Goal: Find specific page/section: Find specific page/section

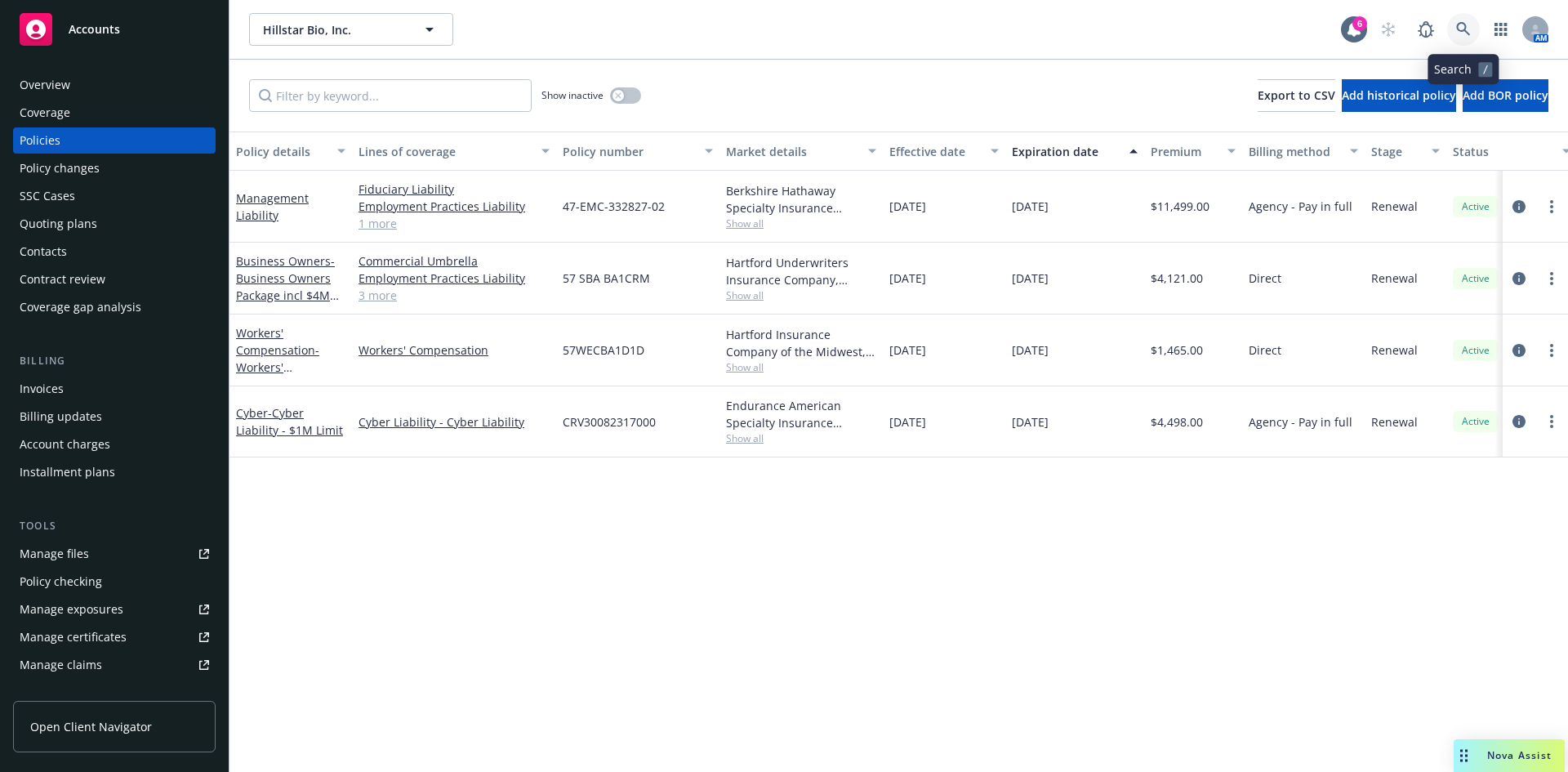
click at [1472, 27] on link at bounding box center [1464, 29] width 33 height 33
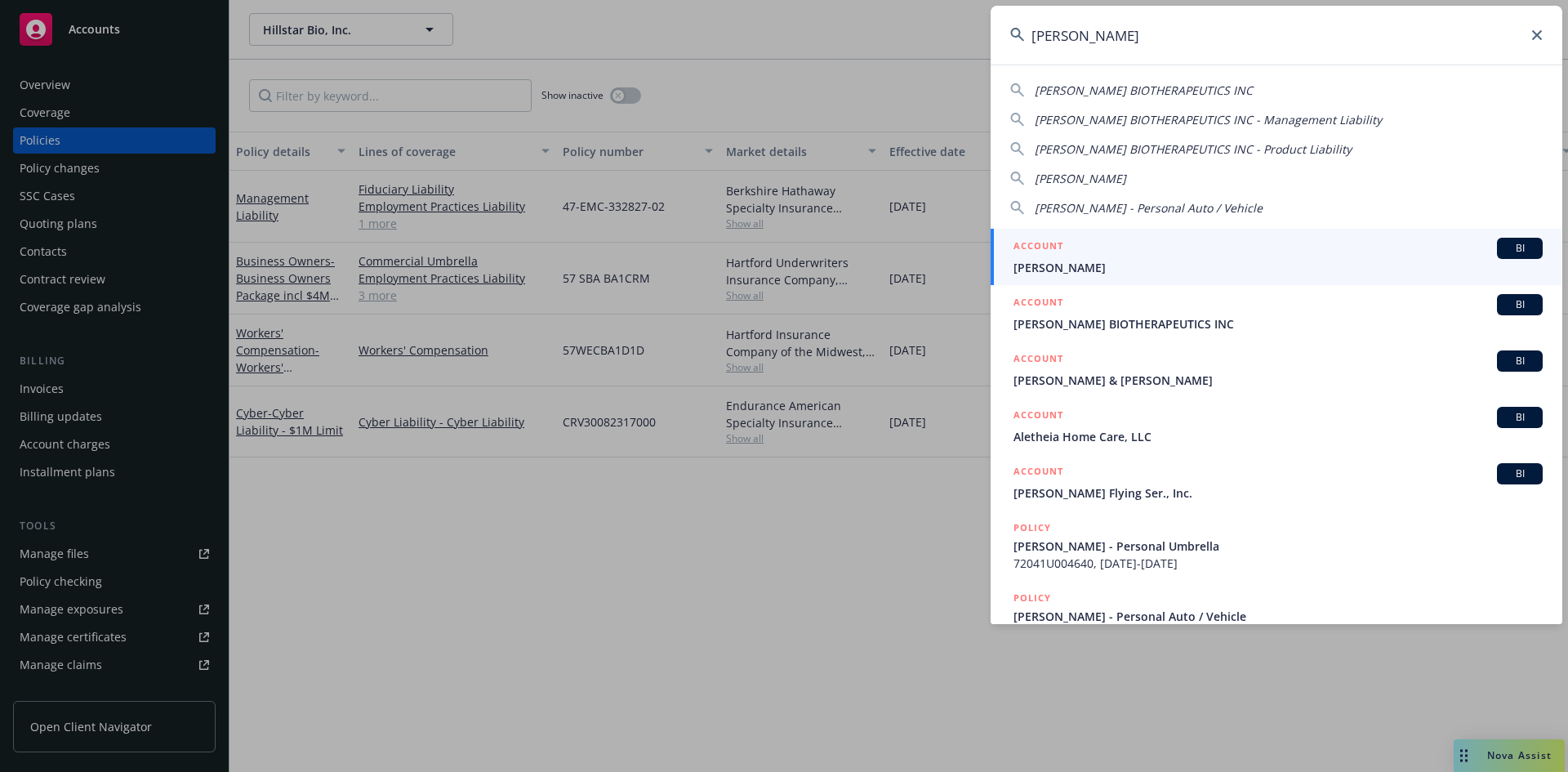
type input "[PERSON_NAME]"
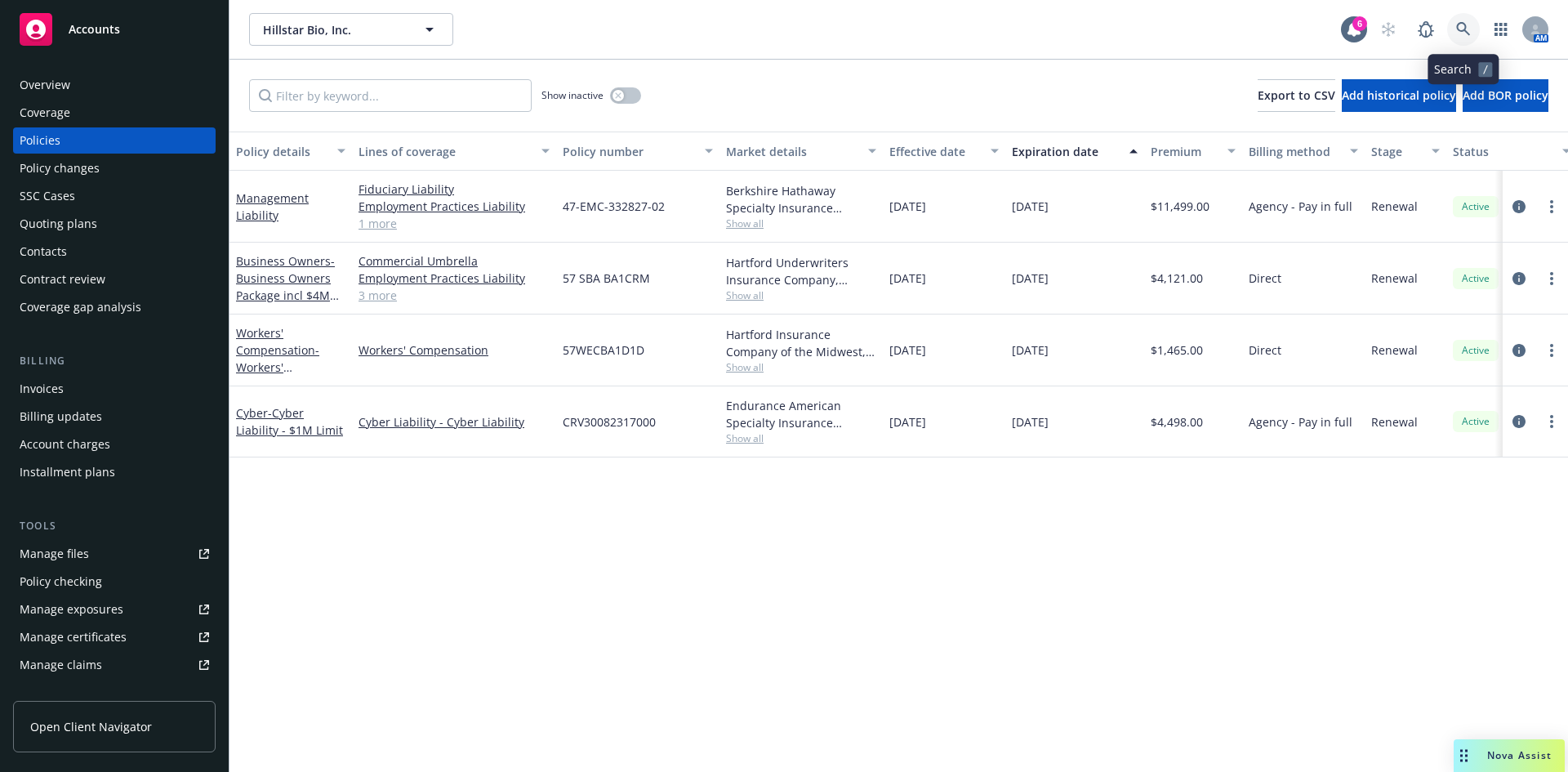
click at [1467, 27] on icon at bounding box center [1464, 29] width 15 height 15
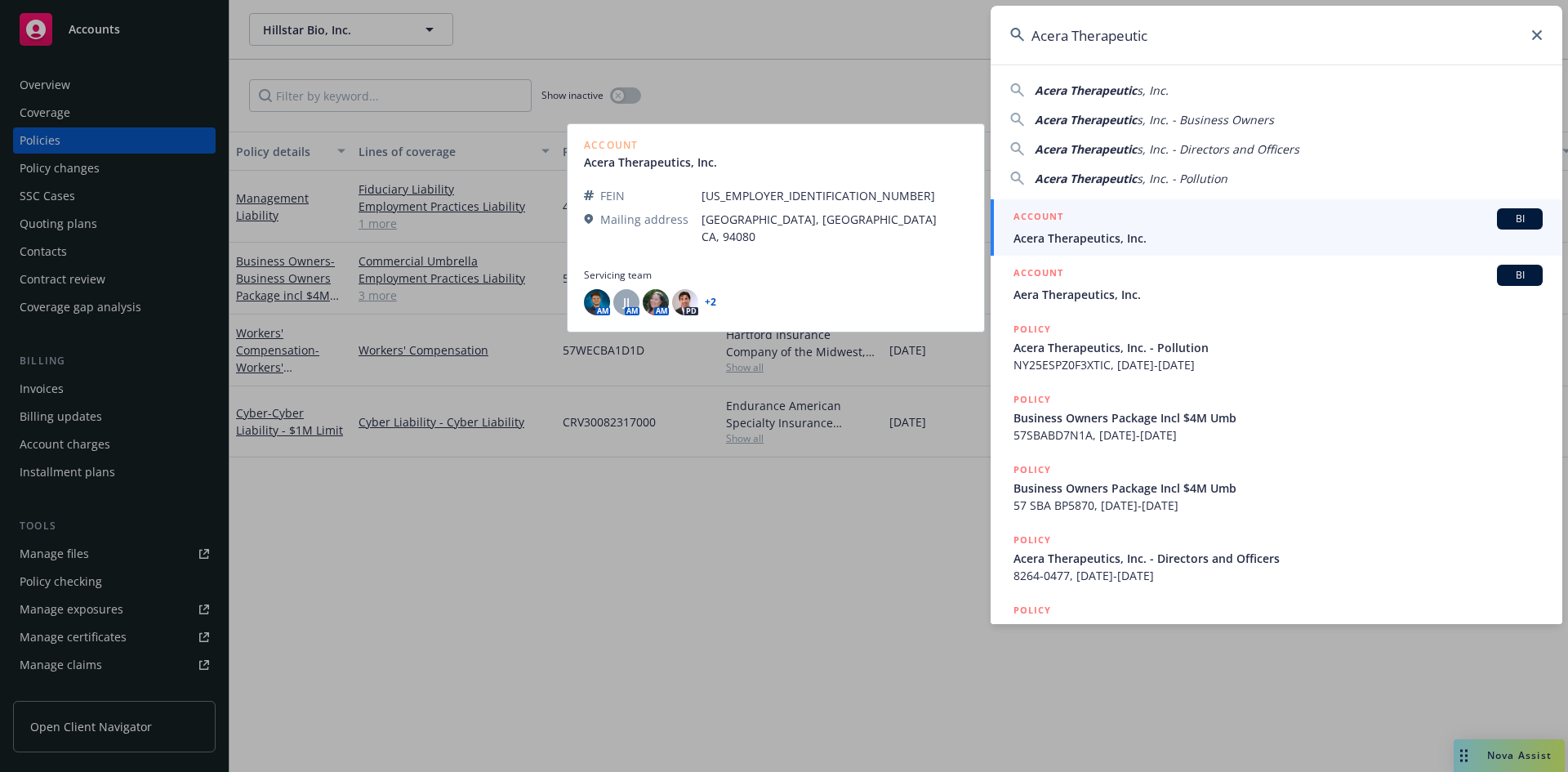
type input "Acera Therapeutic"
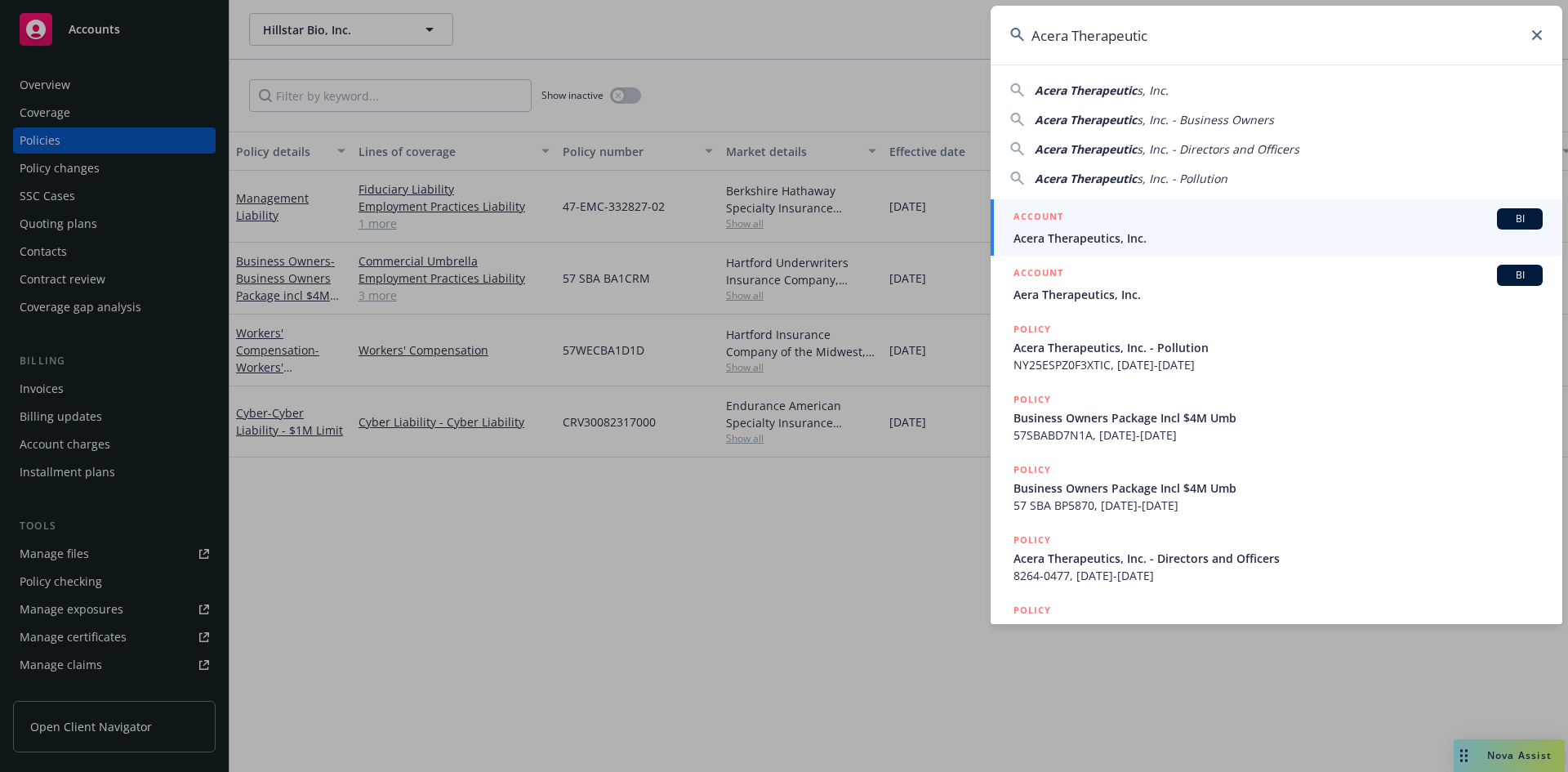
click at [1077, 225] on div "ACCOUNT BI" at bounding box center [1279, 218] width 529 height 21
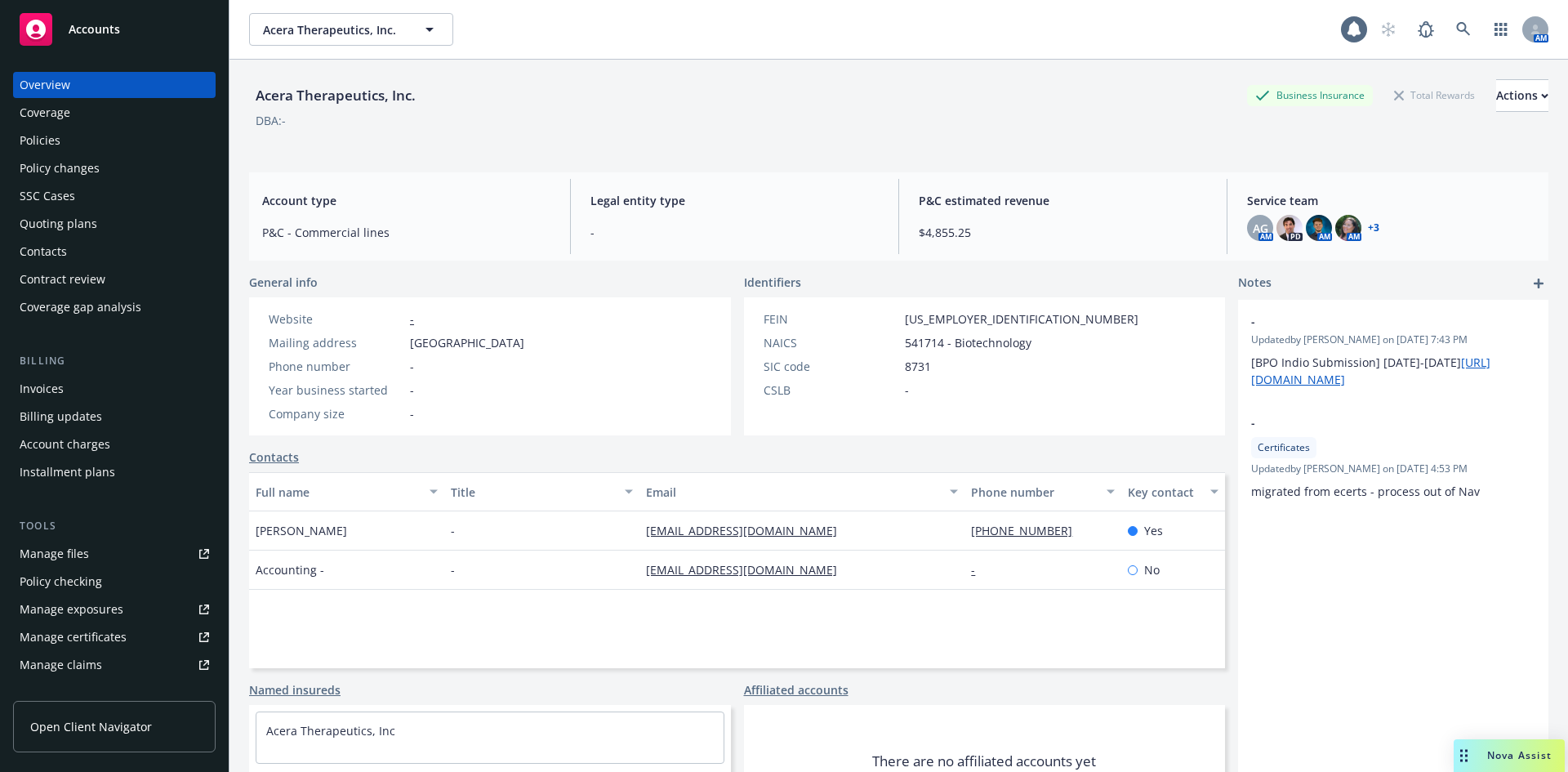
click at [50, 139] on div "Policies" at bounding box center [39, 140] width 41 height 27
